Goal: Task Accomplishment & Management: Complete application form

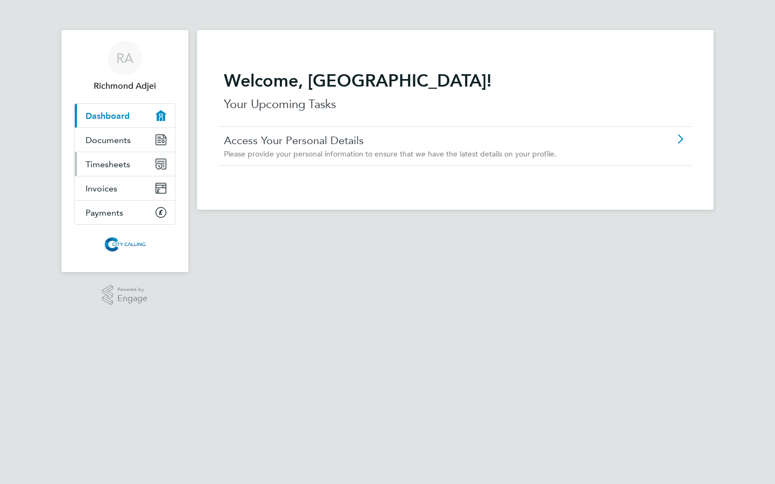
click at [112, 167] on span "Timesheets" at bounding box center [108, 164] width 45 height 10
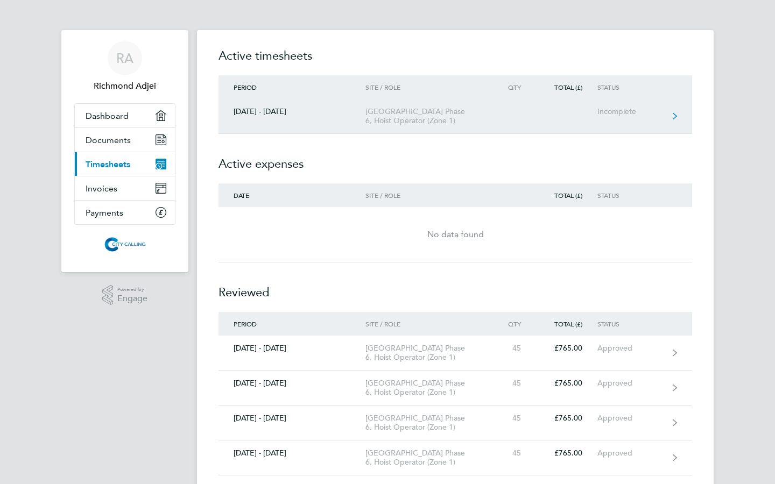
click at [664, 115] on link "[DATE] - [DATE] [GEOGRAPHIC_DATA] Phase 6, Hoist Operator (Zone 1) Incomplete" at bounding box center [455, 116] width 474 height 35
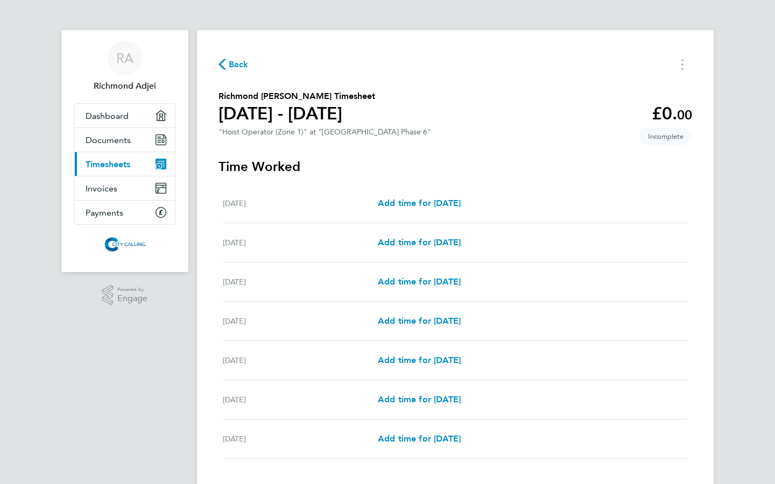
click at [716, 186] on div "[PERSON_NAME] [PERSON_NAME] Applications: Dashboard Documents Current page: Tim…" at bounding box center [387, 277] width 775 height 554
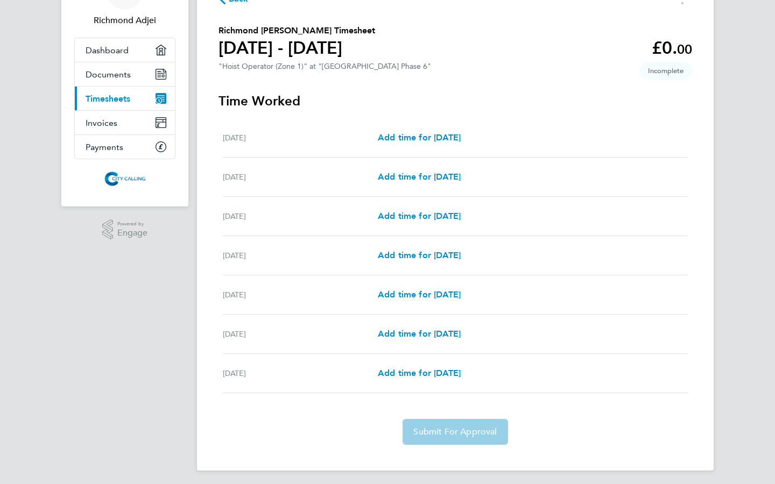
scroll to position [70, 0]
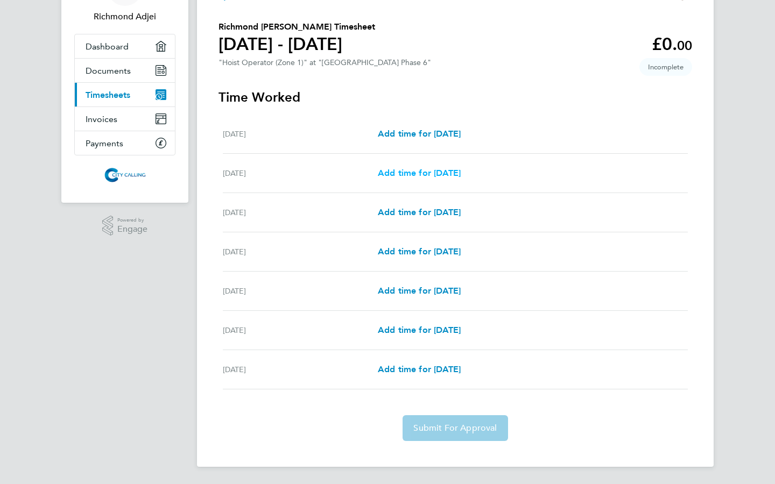
click at [426, 179] on link "Add time for [DATE]" at bounding box center [419, 173] width 83 height 13
select select "30"
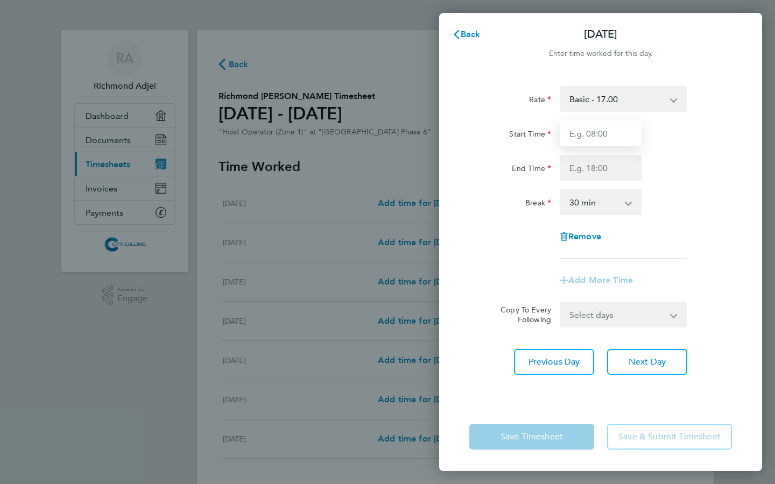
click at [614, 133] on input "Start Time" at bounding box center [601, 134] width 82 height 26
type input "07:00"
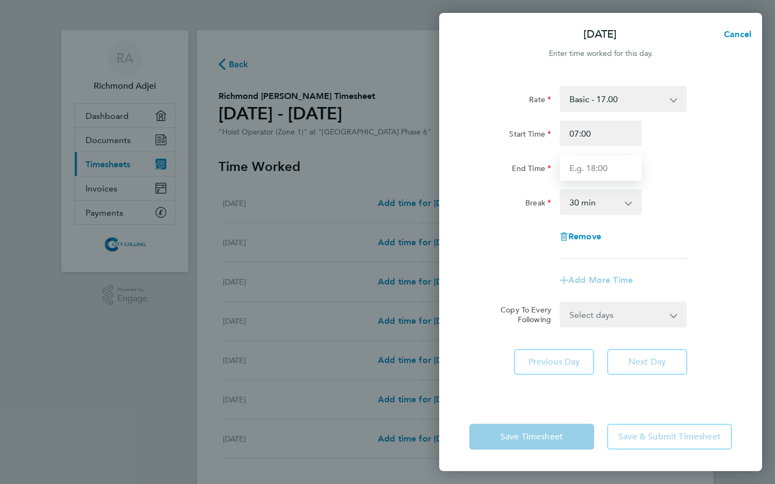
click at [604, 174] on input "End Time" at bounding box center [601, 168] width 82 height 26
type input "17:00"
click at [672, 315] on form "Rate Basic - 17.00 Start Time 07:00 End Time 17:00 Break 0 min 15 min 30 min 45…" at bounding box center [600, 207] width 263 height 242
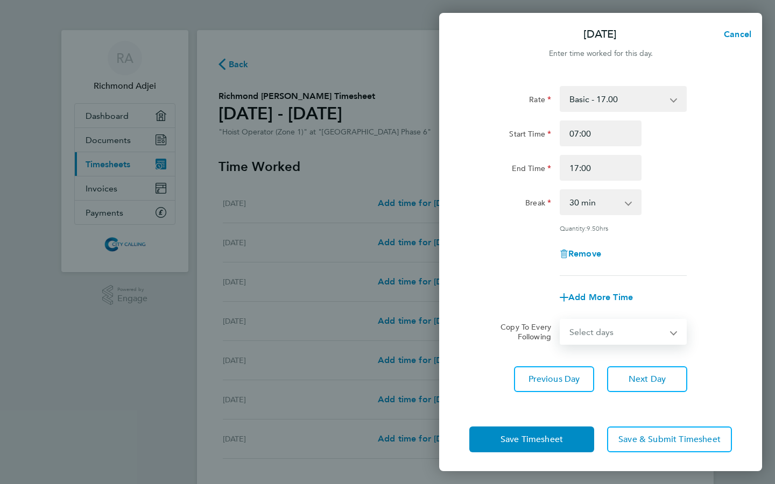
select select "WEEKDAY"
select select "[DATE]"
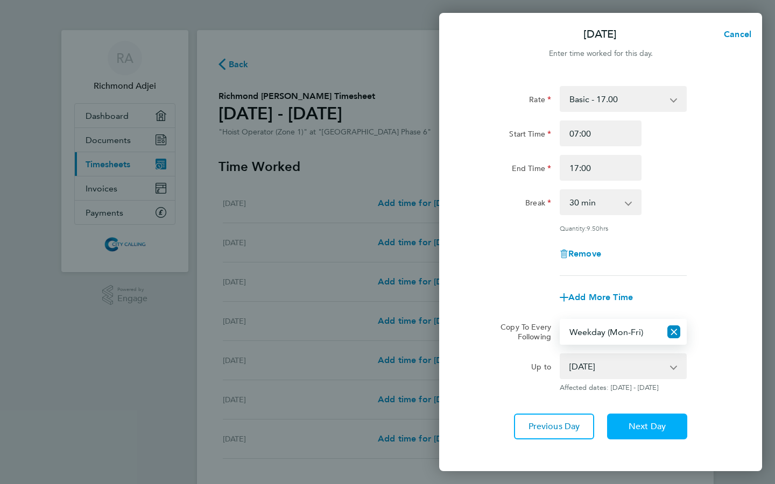
click at [650, 427] on span "Next Day" at bounding box center [647, 426] width 37 height 11
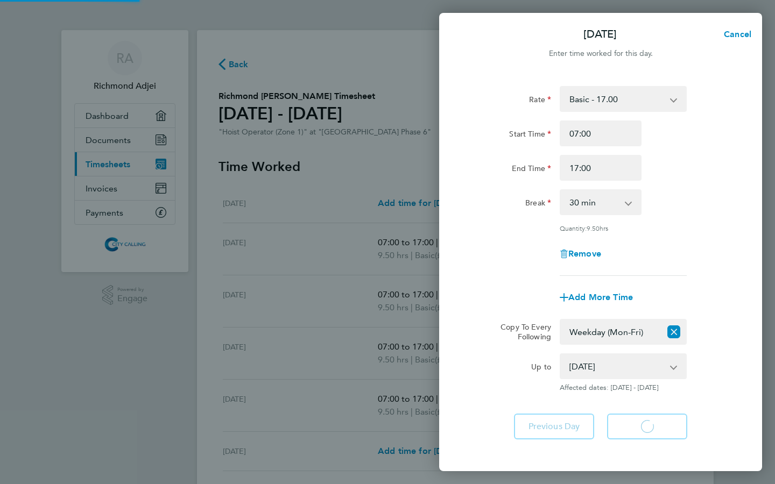
select select "30"
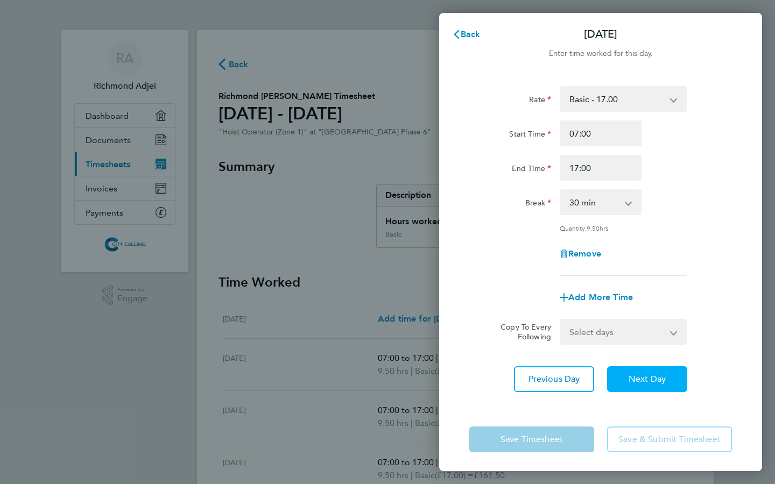
click at [650, 378] on span "Next Day" at bounding box center [647, 379] width 37 height 11
select select "30"
click at [650, 378] on span "Next Day" at bounding box center [647, 379] width 37 height 11
select select "30"
click at [650, 378] on span "Next Day" at bounding box center [647, 379] width 37 height 11
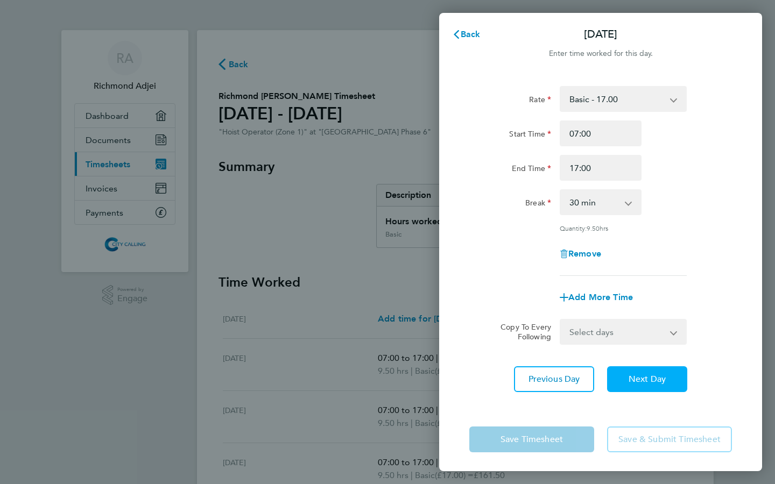
select select "30"
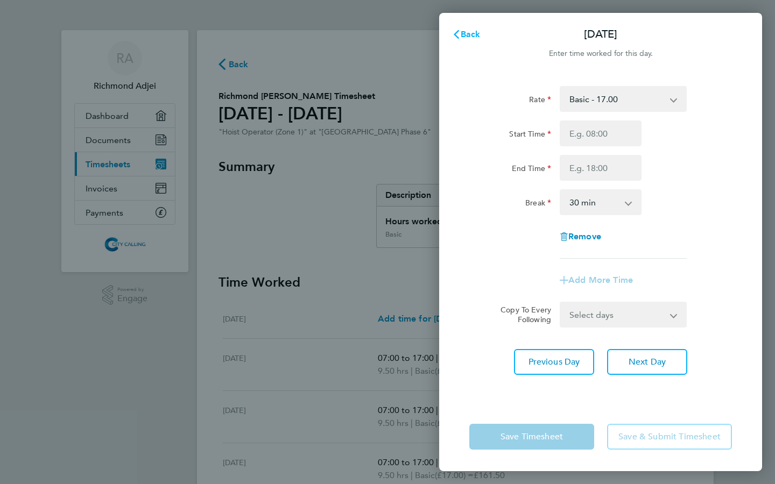
click at [472, 32] on span "Back" at bounding box center [471, 34] width 20 height 10
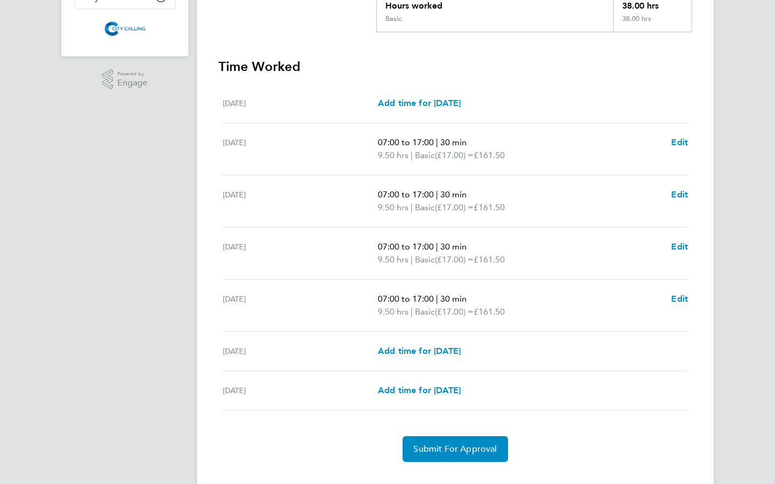
scroll to position [237, 0]
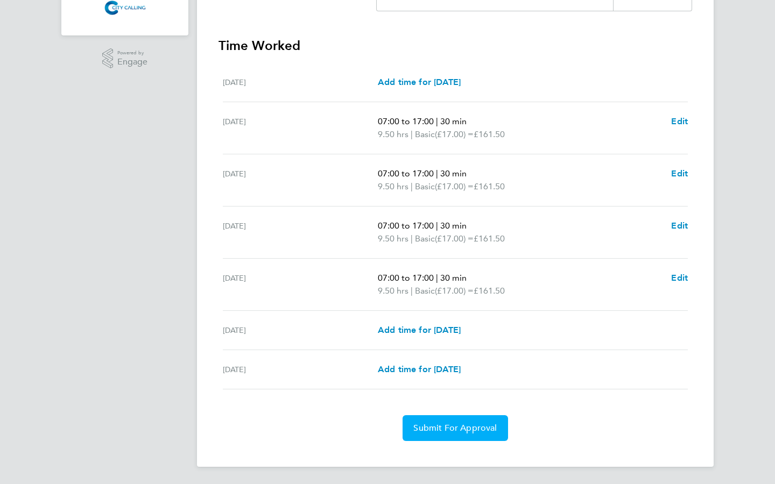
click at [469, 428] on span "Submit For Approval" at bounding box center [454, 428] width 83 height 11
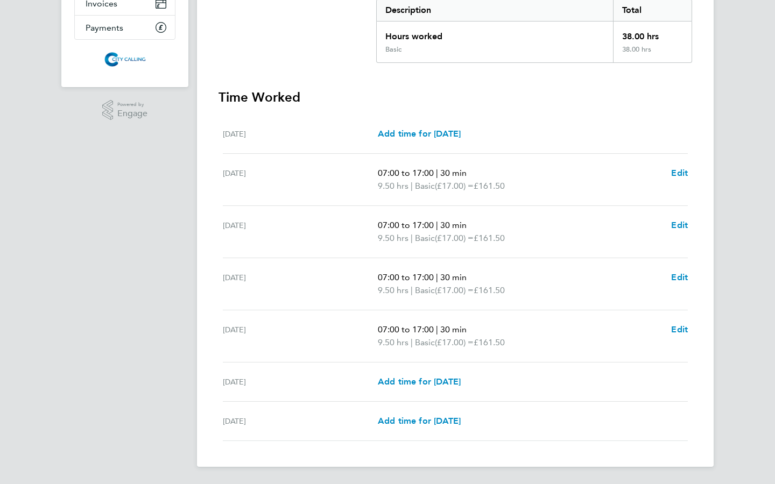
click at [744, 385] on div "[PERSON_NAME] [PERSON_NAME] Applications: Dashboard Documents Current page: Tim…" at bounding box center [387, 149] width 775 height 669
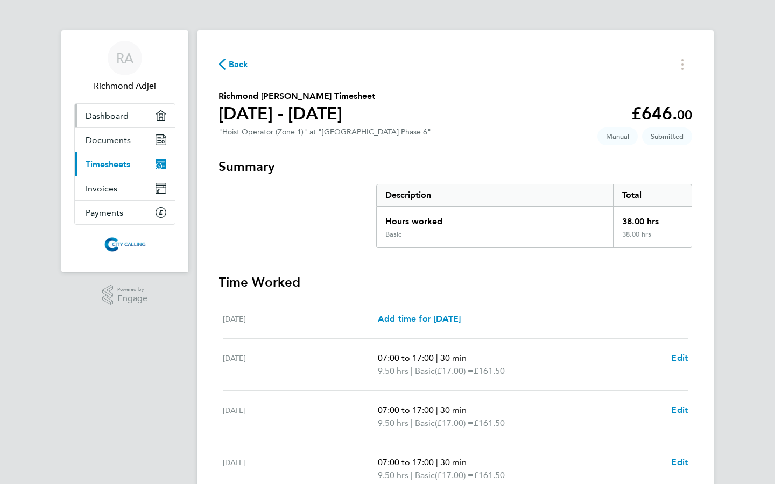
click at [109, 115] on span "Dashboard" at bounding box center [107, 116] width 43 height 10
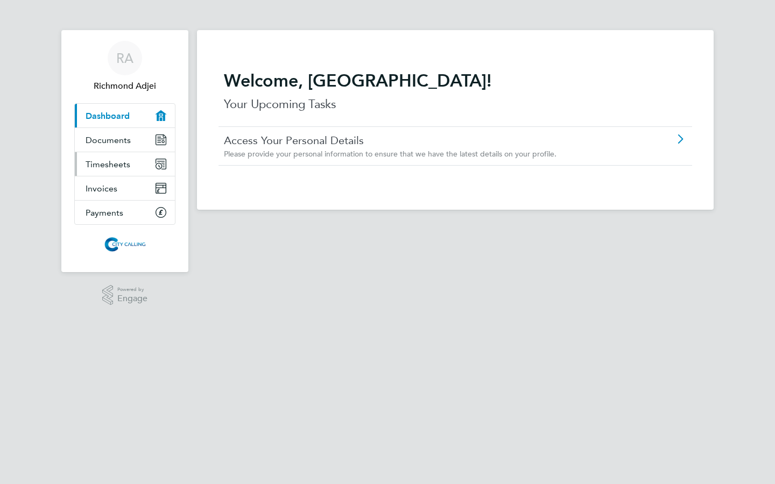
click at [107, 164] on span "Timesheets" at bounding box center [108, 164] width 45 height 10
